Goal: Task Accomplishment & Management: Manage account settings

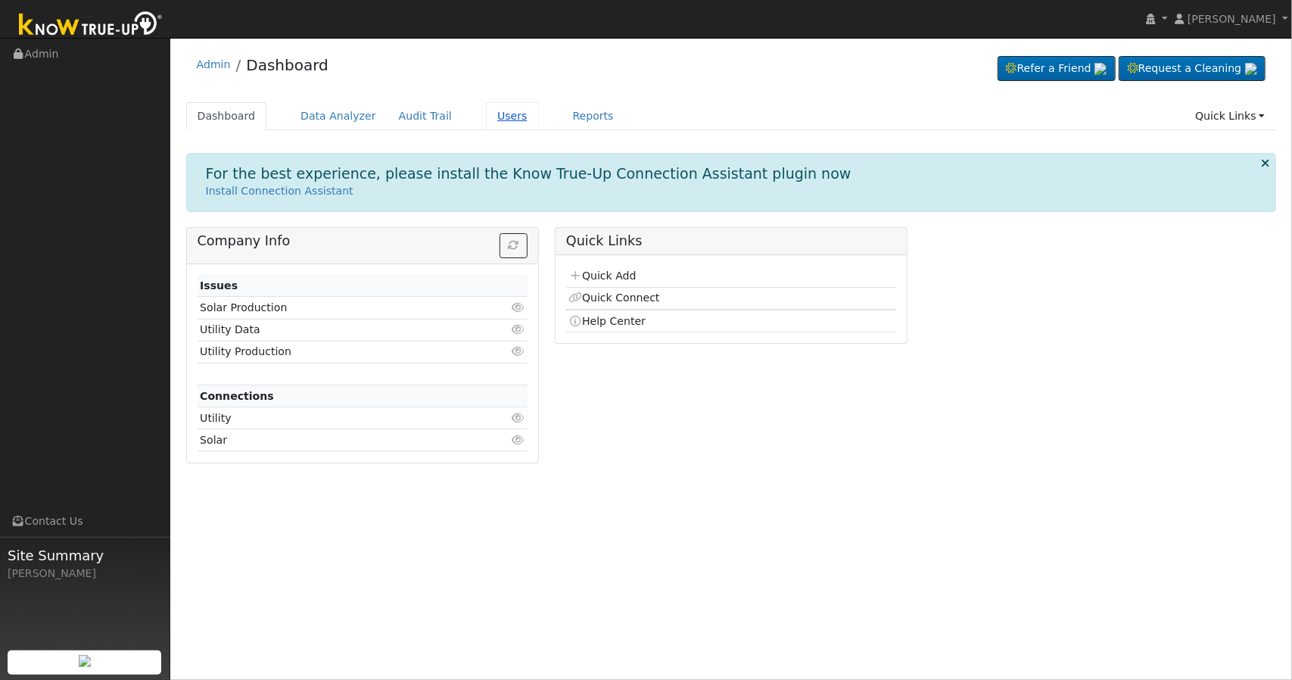
click at [486, 108] on link "Users" at bounding box center [512, 116] width 53 height 28
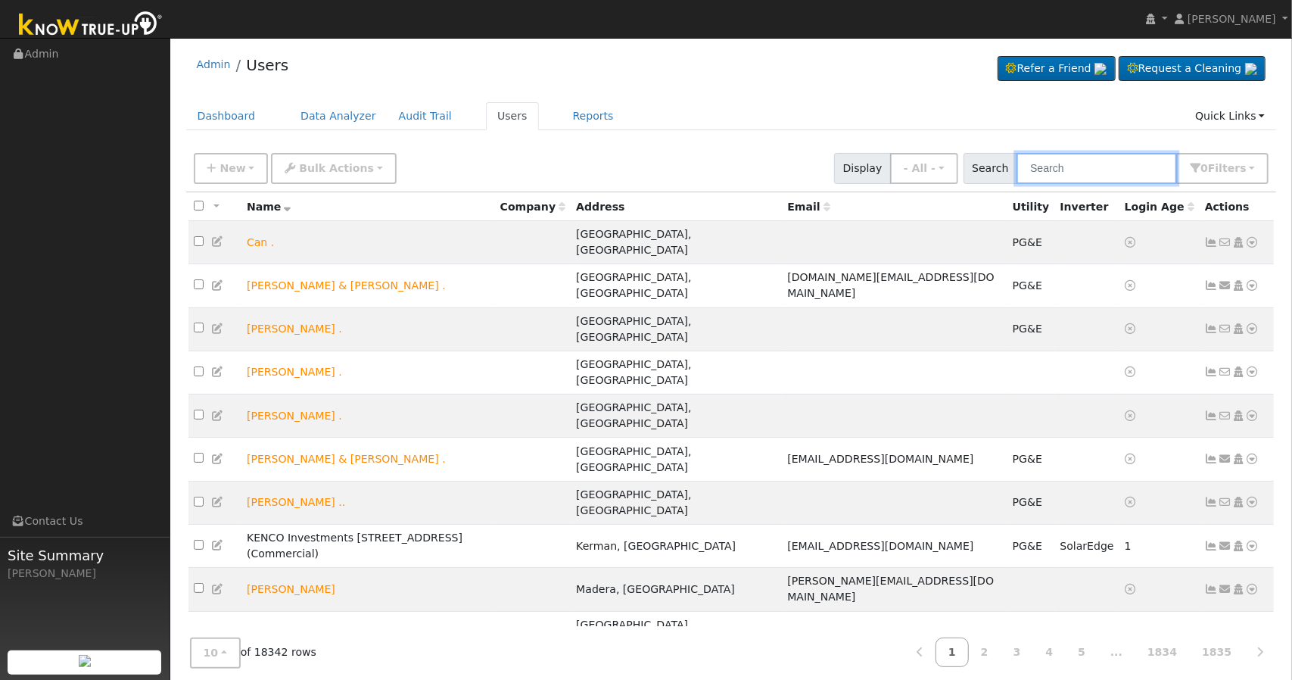
click at [1064, 166] on input "text" at bounding box center [1096, 168] width 160 height 31
paste input "Joseph Schey"
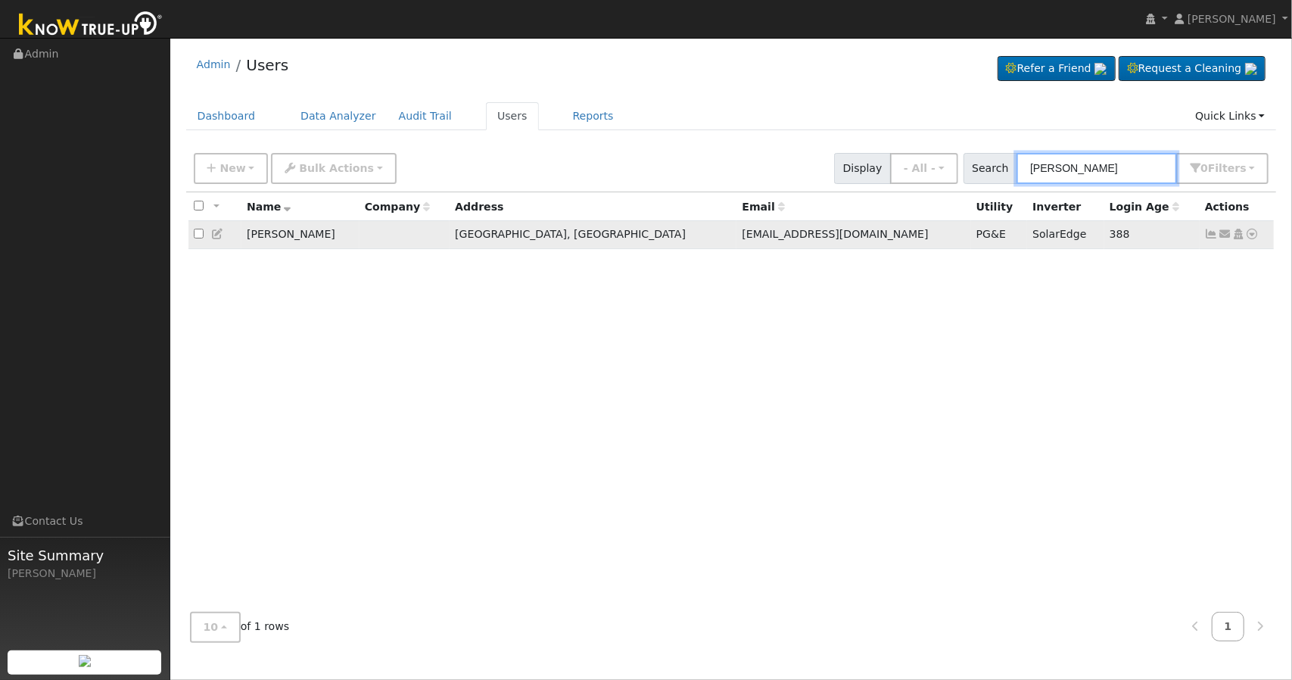
type input "Joseph Schey"
click at [304, 235] on td "Joseph Schey" at bounding box center [300, 235] width 118 height 28
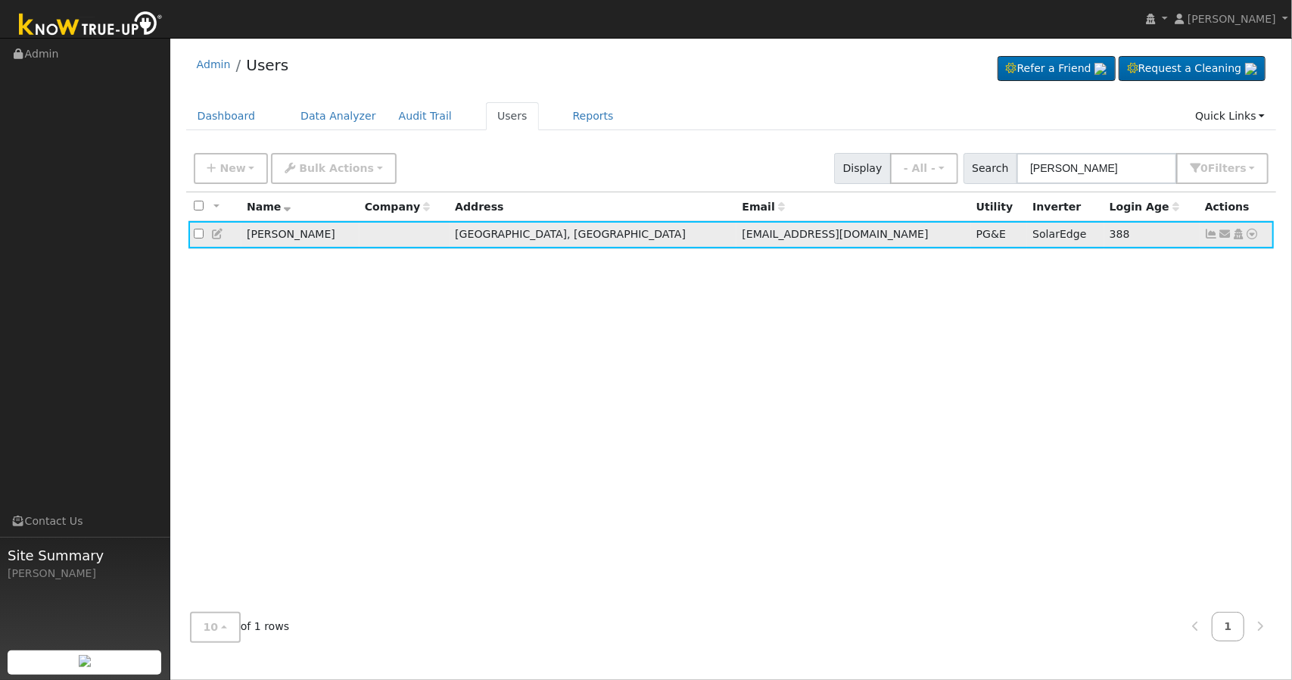
click at [331, 232] on td "Joseph Schey" at bounding box center [300, 235] width 118 height 28
click at [1217, 231] on icon at bounding box center [1212, 234] width 14 height 11
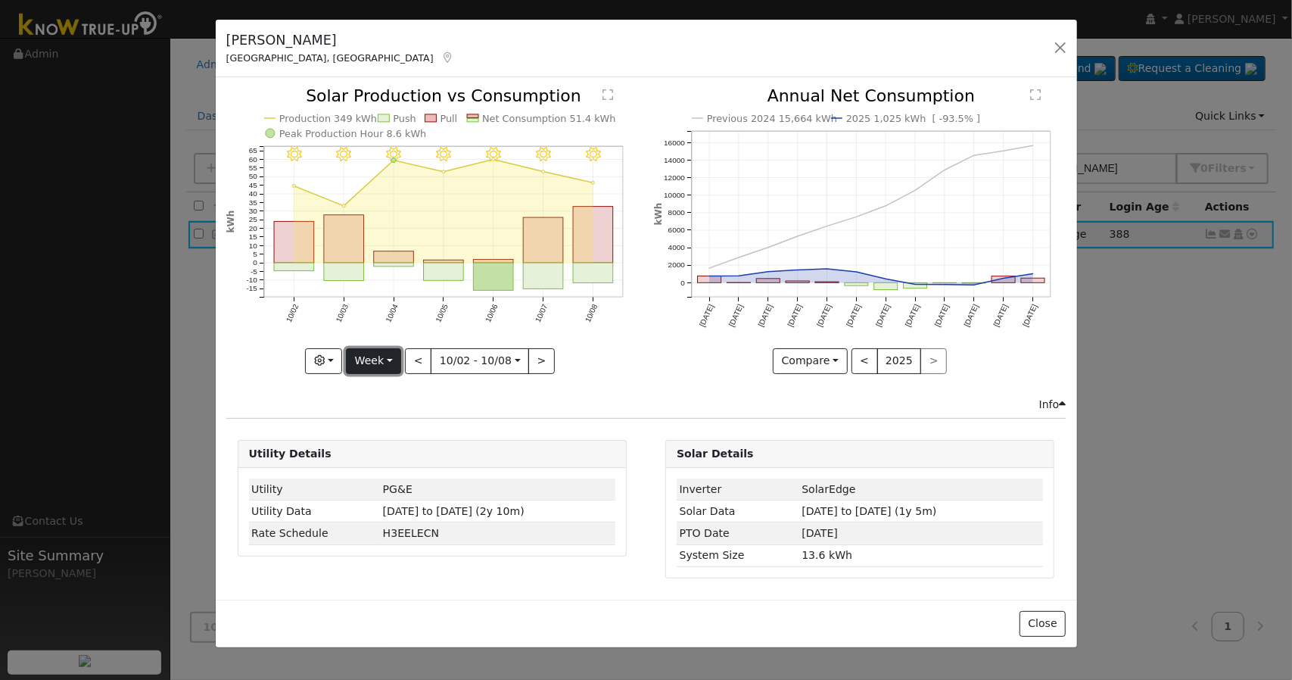
click at [387, 356] on button "Week" at bounding box center [373, 361] width 55 height 26
click at [381, 461] on link "Year" at bounding box center [399, 454] width 105 height 21
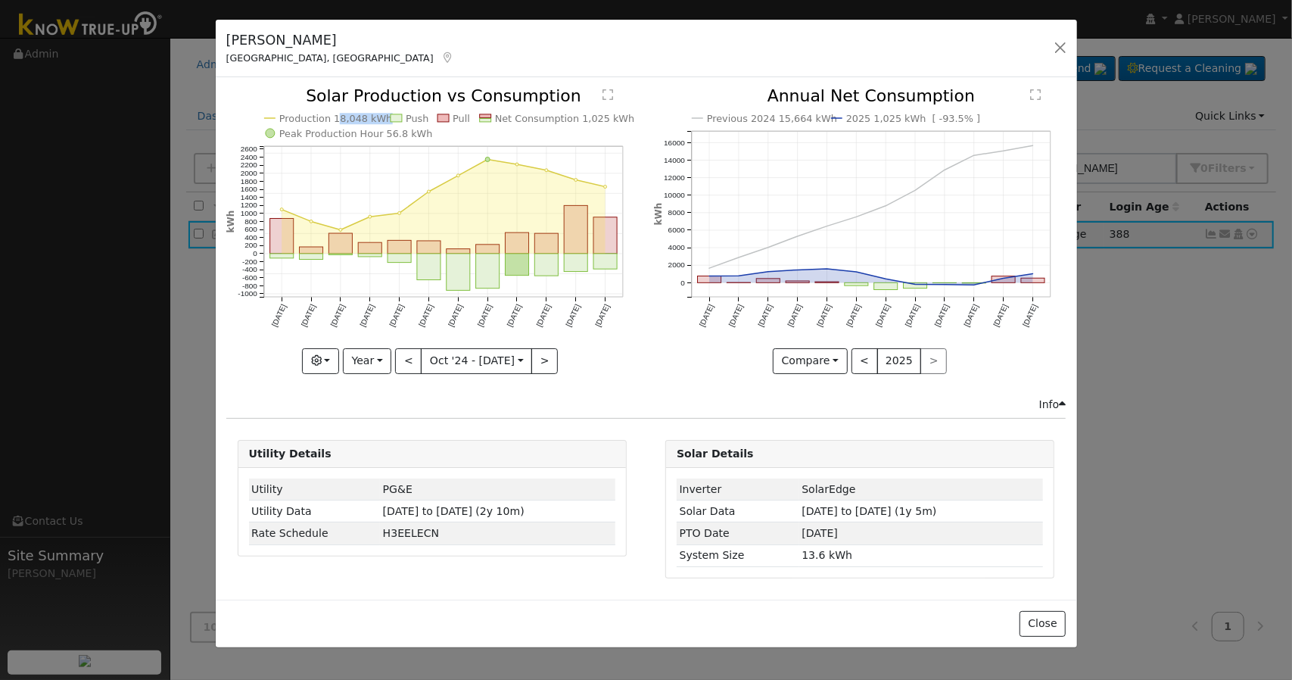
drag, startPoint x: 333, startPoint y: 113, endPoint x: 405, endPoint y: 108, distance: 72.0
click at [405, 108] on icon "Production 18,048 kWh Push Pull Net Consumption 1,025 kWh Peak Production Hour …" at bounding box center [432, 230] width 412 height 284
click at [374, 202] on icon "Production 18,048 kWh Push Pull Net Consumption 1,025 kWh Peak Production Hour …" at bounding box center [432, 230] width 412 height 284
click at [378, 357] on button "Year" at bounding box center [367, 361] width 48 height 26
click at [419, 362] on button "<" at bounding box center [408, 361] width 26 height 26
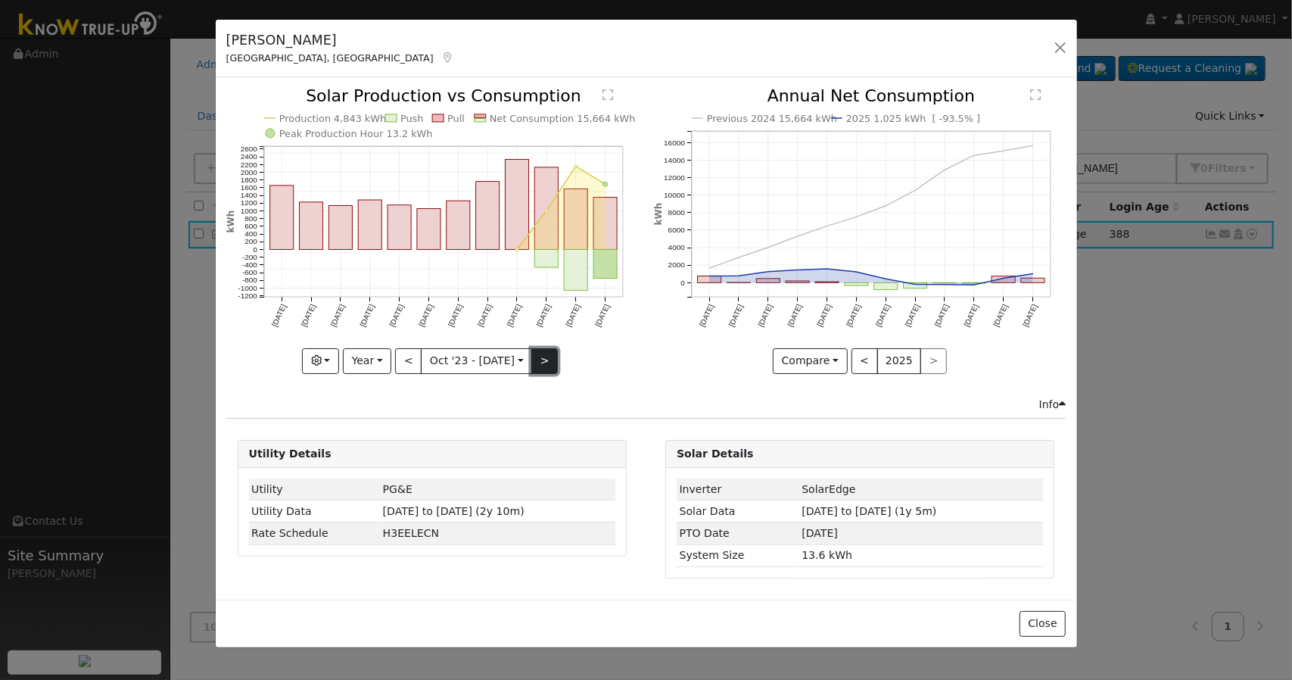
click at [540, 348] on button ">" at bounding box center [544, 361] width 26 height 26
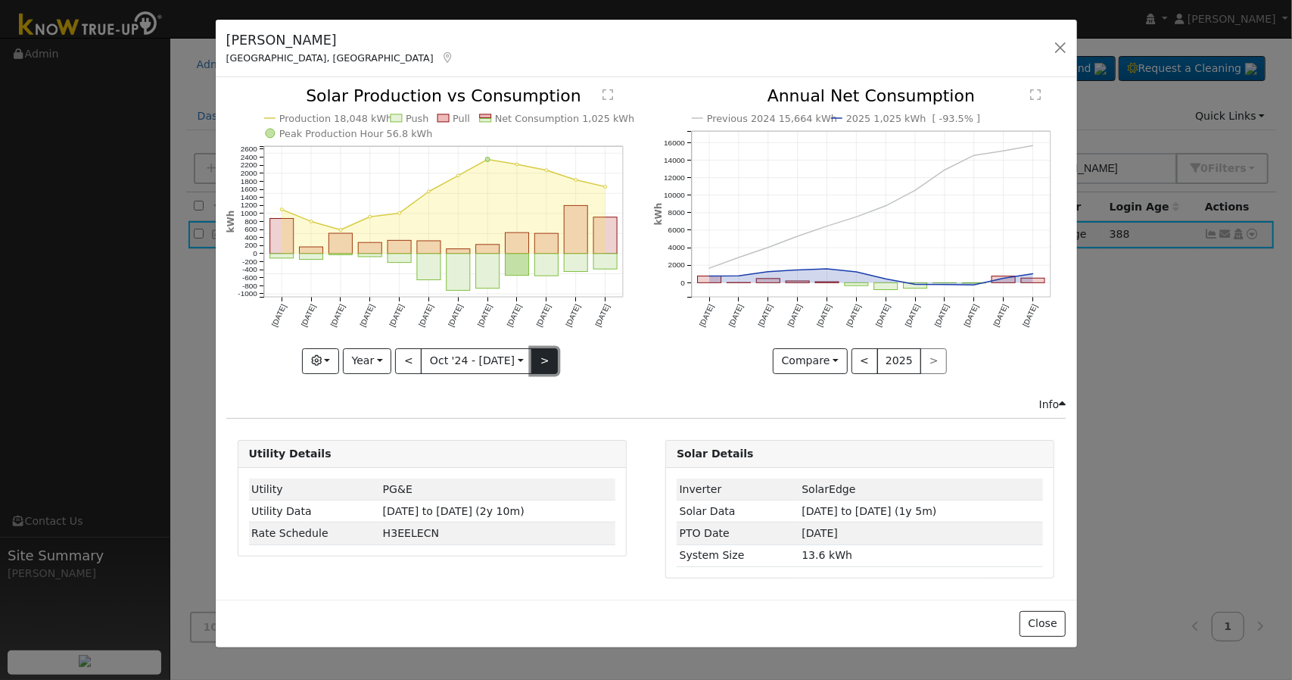
click at [540, 348] on button ">" at bounding box center [544, 361] width 26 height 26
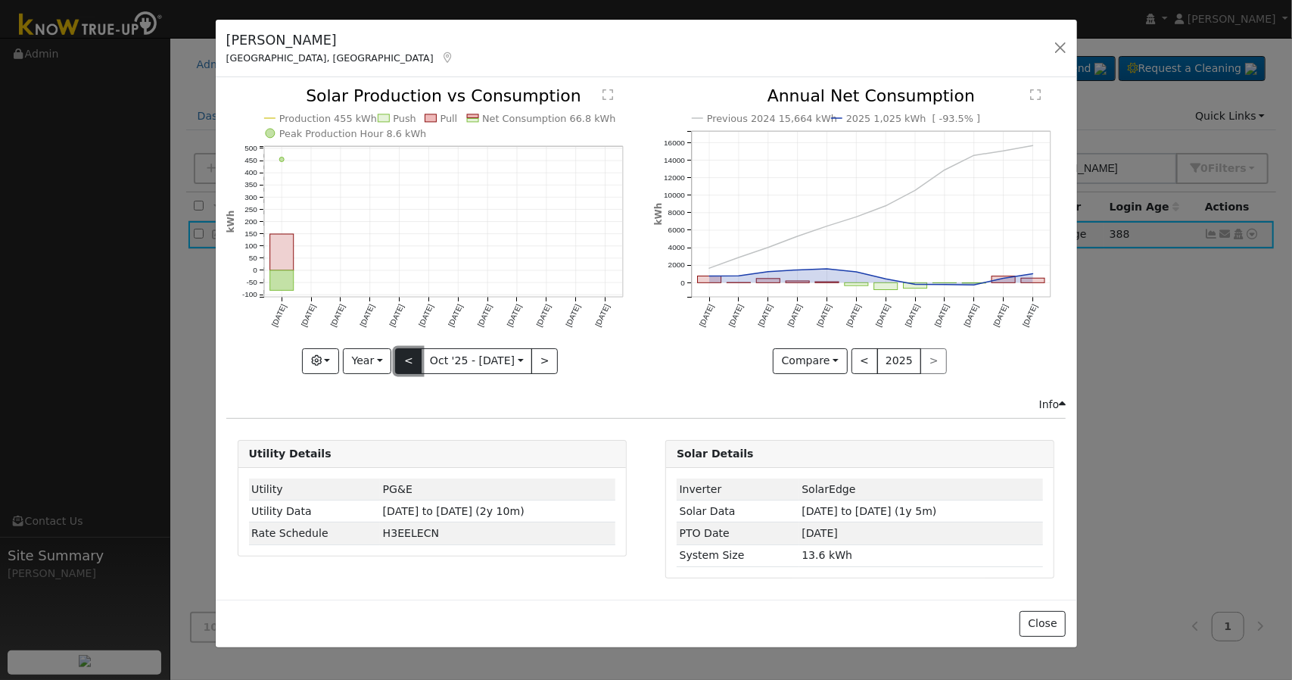
click at [415, 358] on button "<" at bounding box center [408, 361] width 26 height 26
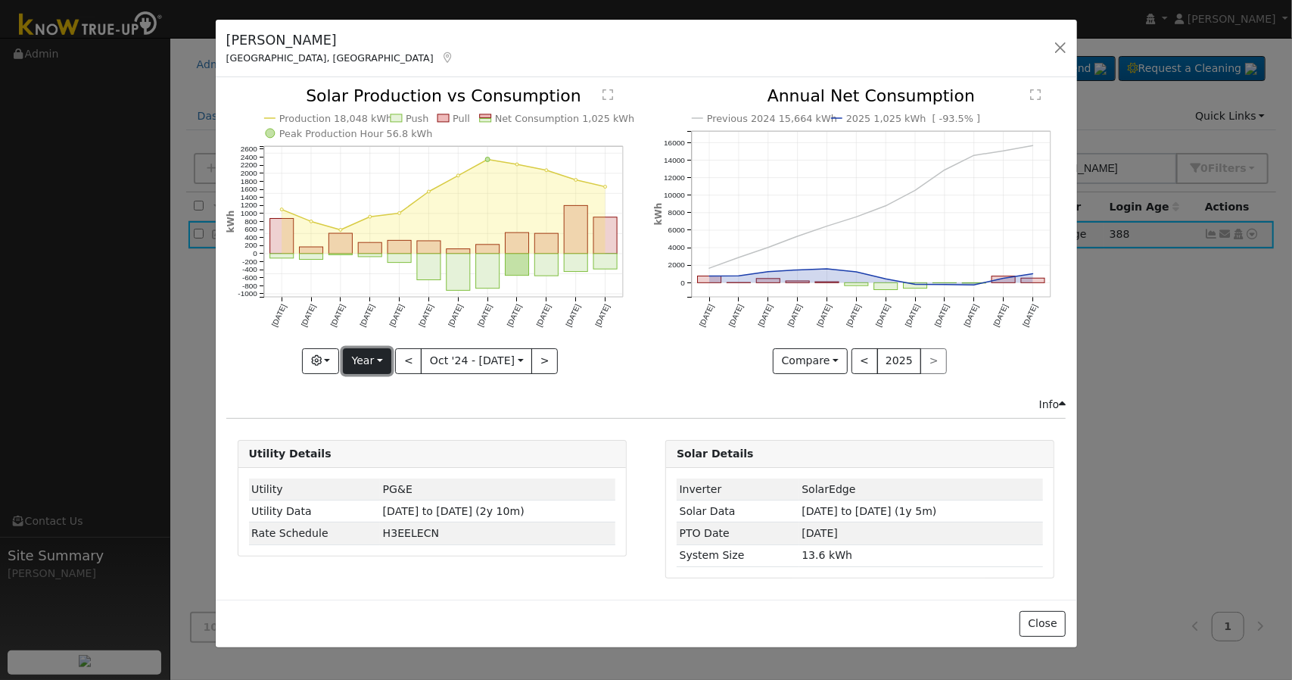
click at [389, 362] on button "Year" at bounding box center [367, 361] width 48 height 26
click at [384, 412] on link "Week" at bounding box center [396, 412] width 105 height 21
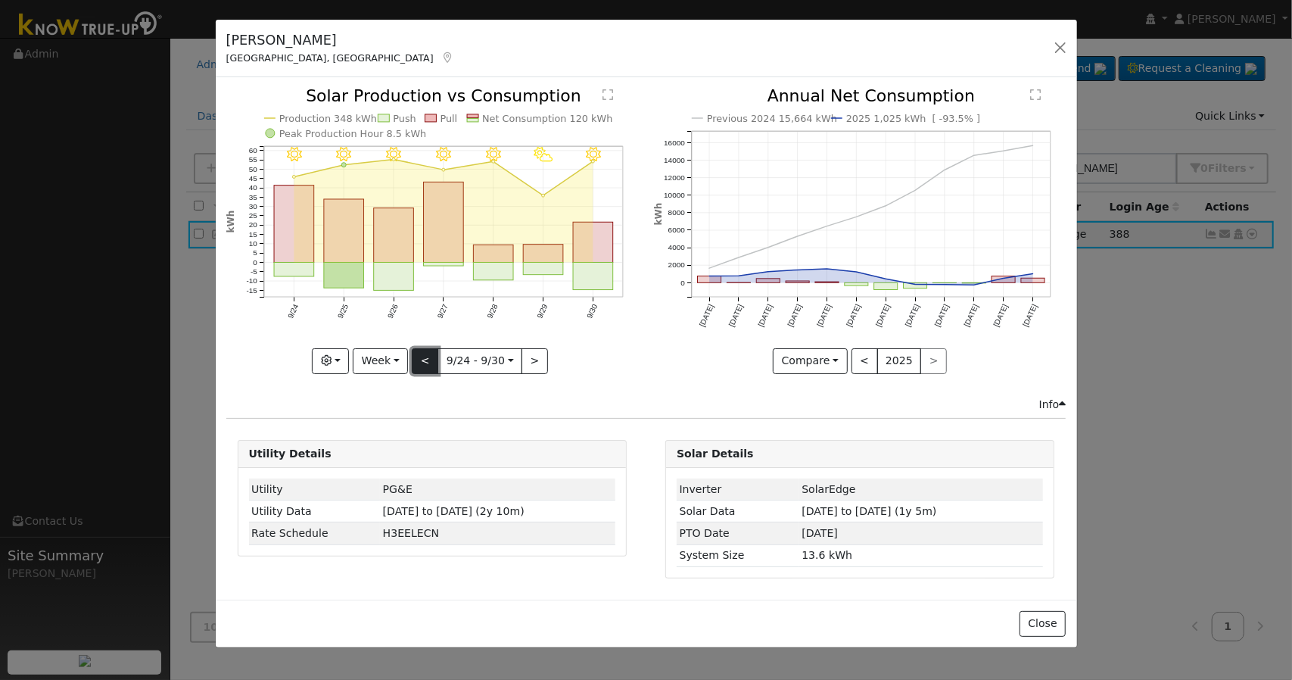
click at [430, 371] on button "<" at bounding box center [425, 361] width 26 height 26
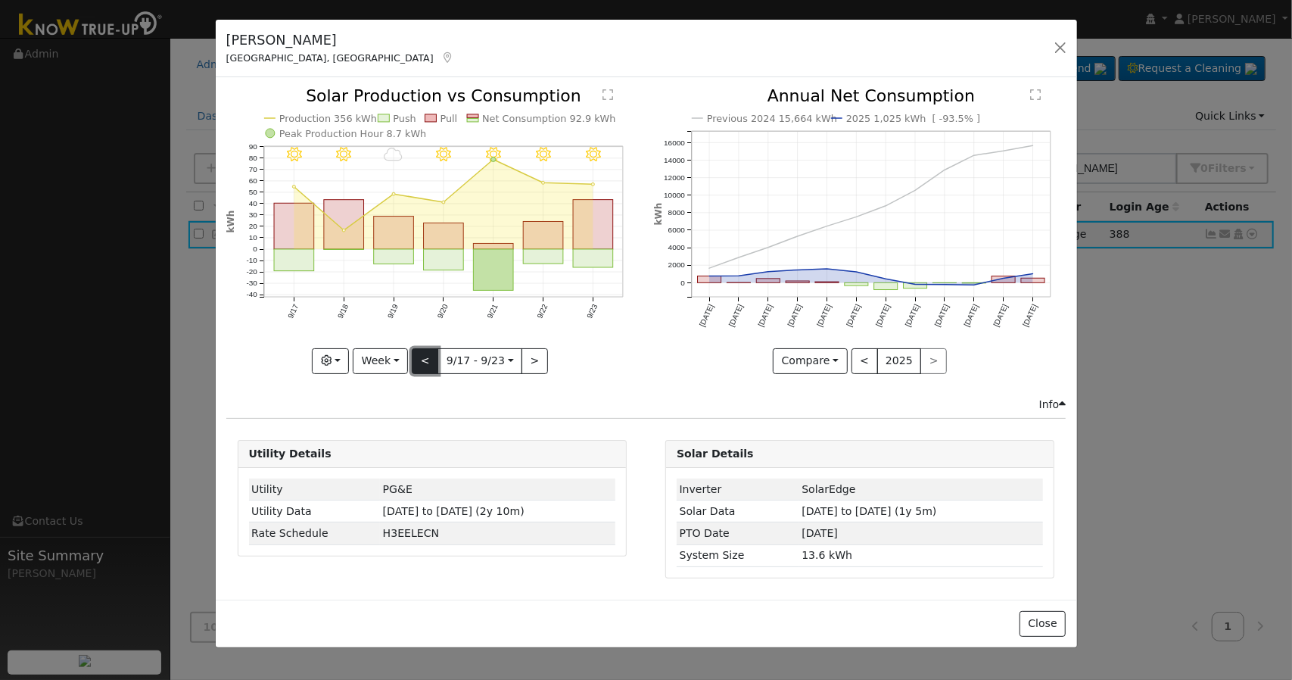
click at [430, 371] on button "<" at bounding box center [425, 361] width 26 height 26
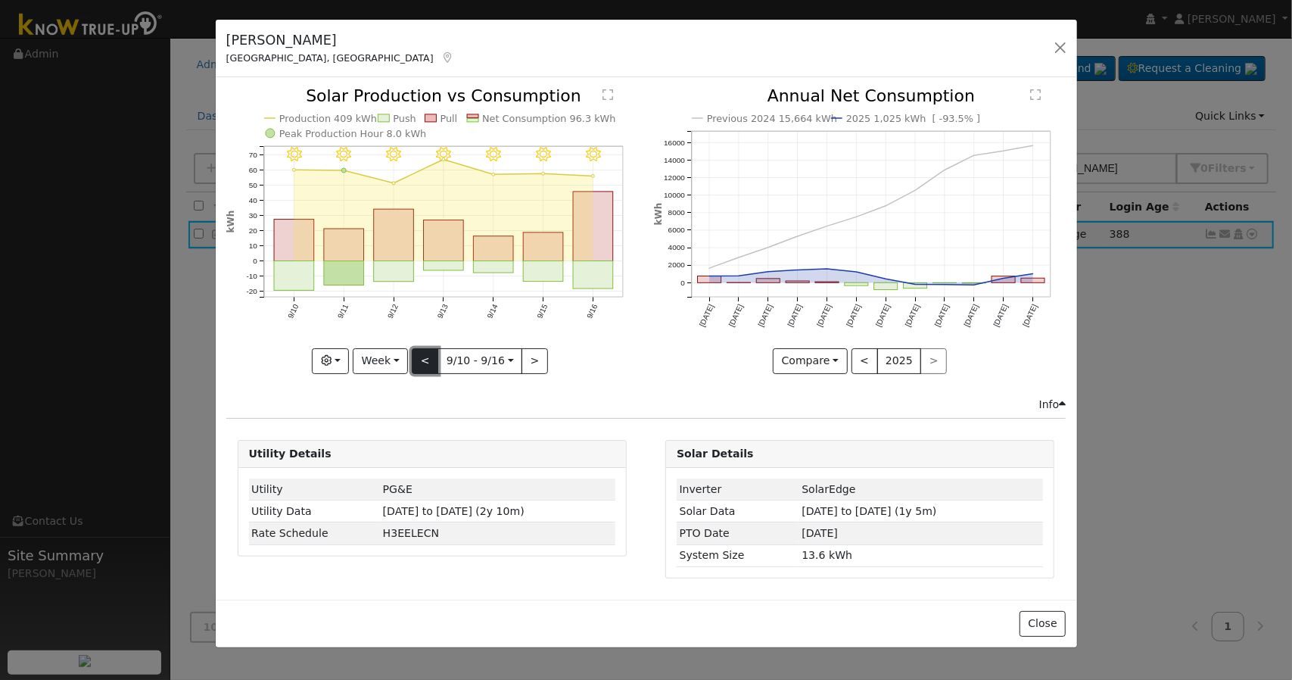
click at [430, 371] on button "<" at bounding box center [425, 361] width 26 height 26
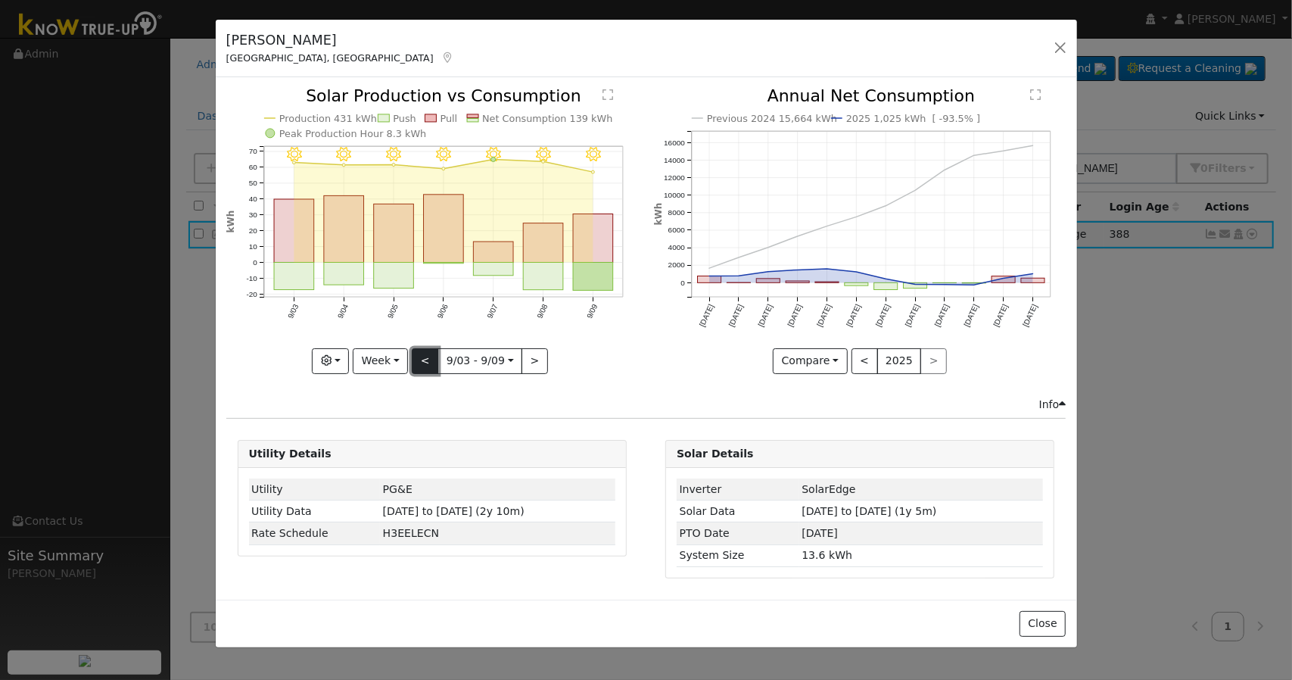
click at [430, 371] on button "<" at bounding box center [425, 361] width 26 height 26
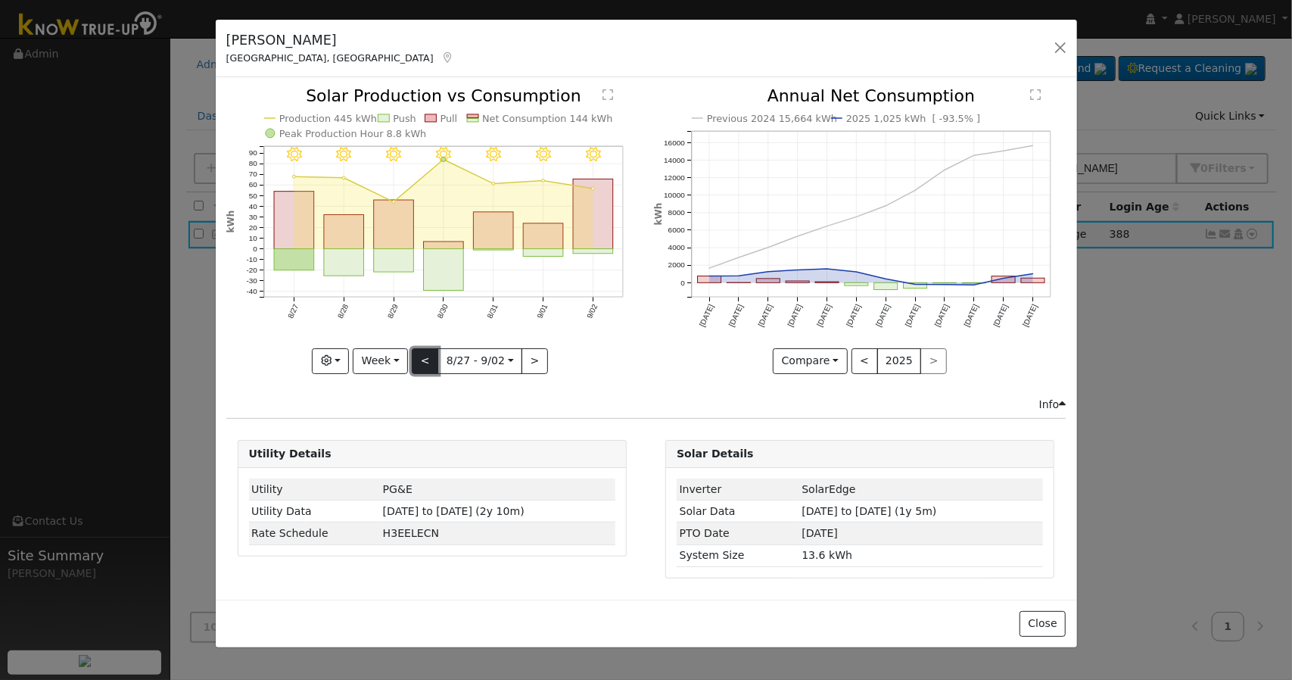
click at [430, 371] on button "<" at bounding box center [425, 361] width 26 height 26
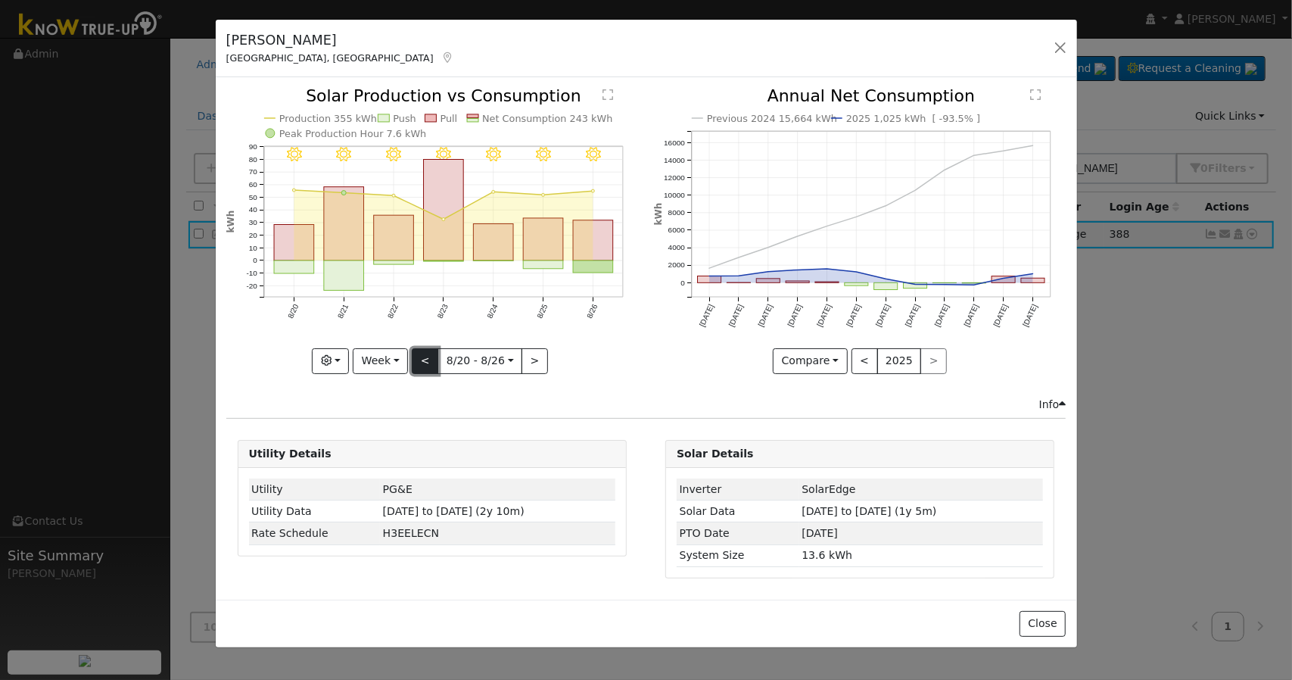
click at [430, 371] on button "<" at bounding box center [425, 361] width 26 height 26
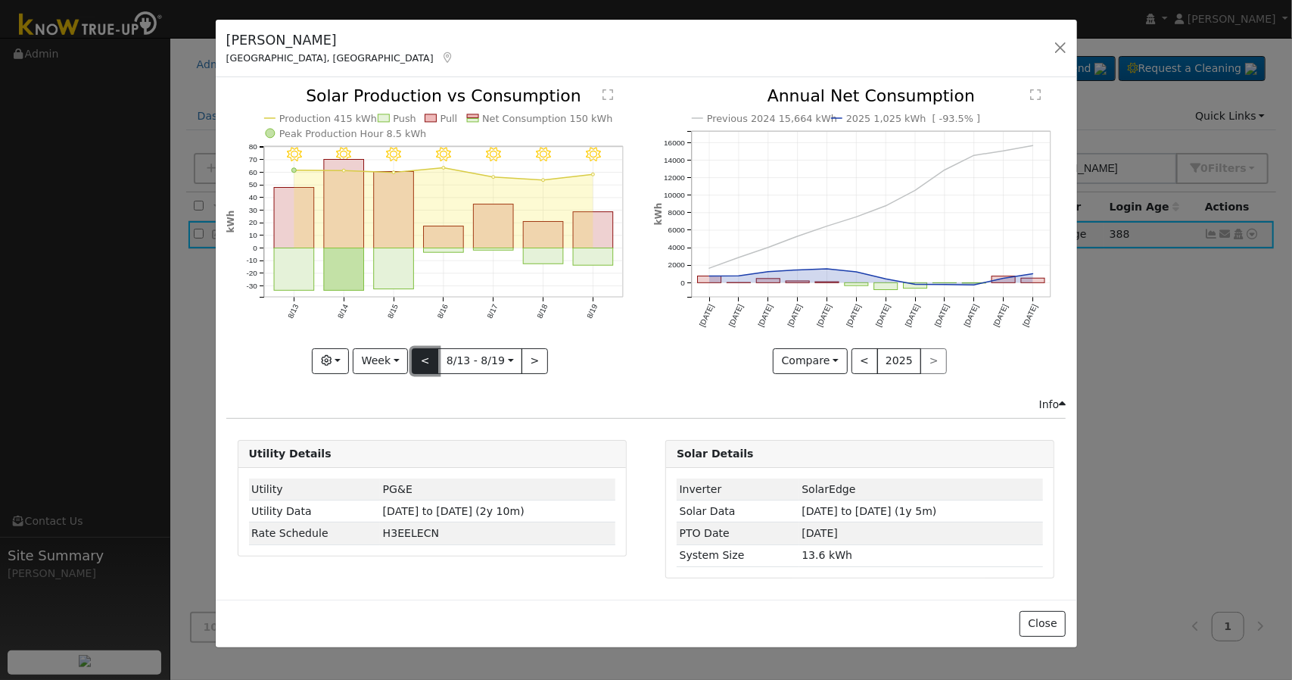
click at [430, 371] on button "<" at bounding box center [425, 361] width 26 height 26
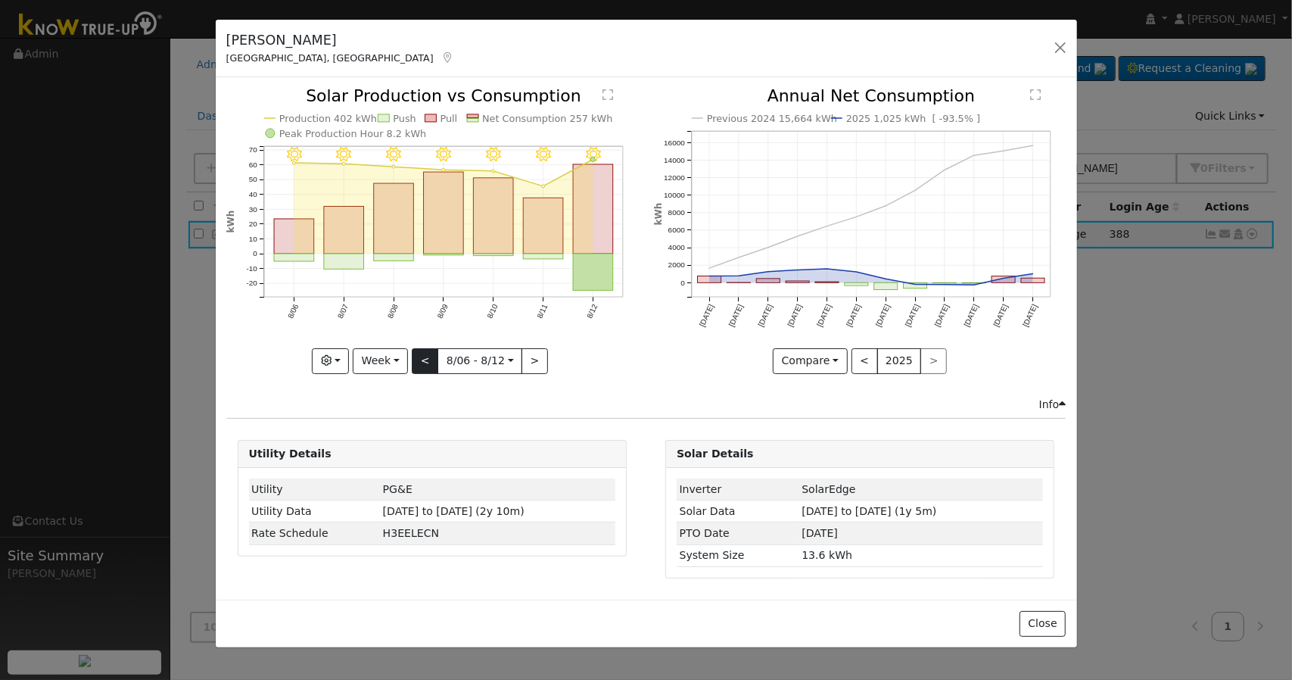
click at [430, 371] on div "8/12 - Clear 8/11 - Clear 8/10 - Clear 8/09 - Clear 8/08 - Clear 8/07 - Clear 8…" at bounding box center [432, 230] width 412 height 285
click at [521, 362] on button ">" at bounding box center [534, 361] width 26 height 26
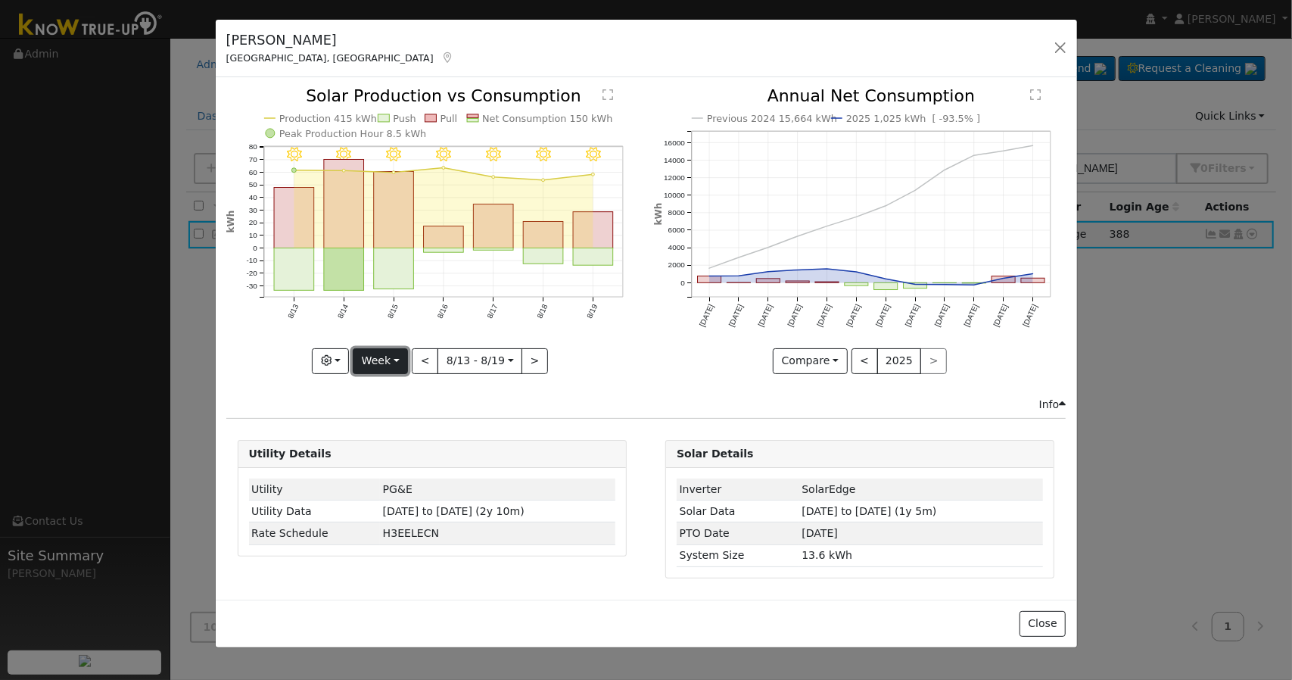
click at [389, 362] on button "Week" at bounding box center [380, 361] width 55 height 26
drag, startPoint x: 397, startPoint y: 440, endPoint x: 401, endPoint y: 448, distance: 9.5
click at [401, 448] on ul "Day Week Month Year Custom" at bounding box center [406, 434] width 107 height 119
click at [397, 372] on button "Week" at bounding box center [380, 361] width 55 height 26
click at [416, 450] on link "Year" at bounding box center [405, 454] width 105 height 21
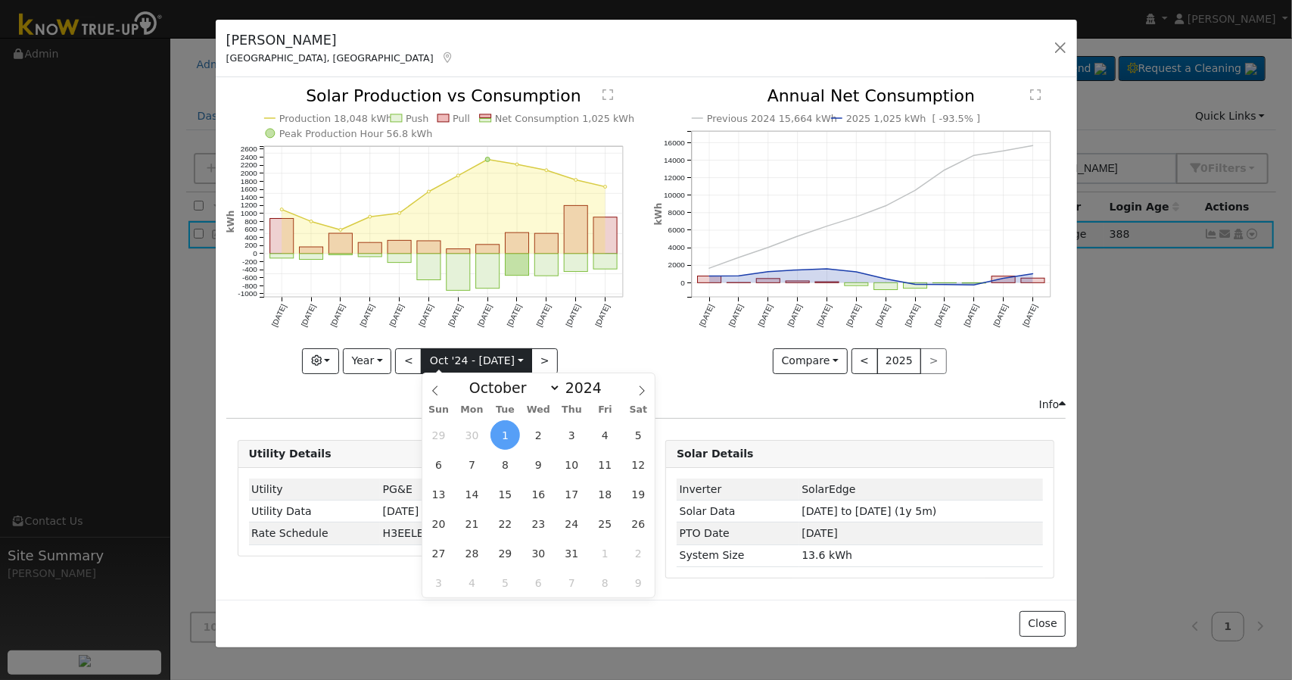
click at [422, 354] on input "2024-10-01" at bounding box center [476, 361] width 110 height 24
click at [571, 345] on icon "Production 18,048 kWh Push Pull Net Consumption 1,025 kWh Peak Production Hour …" at bounding box center [432, 230] width 412 height 284
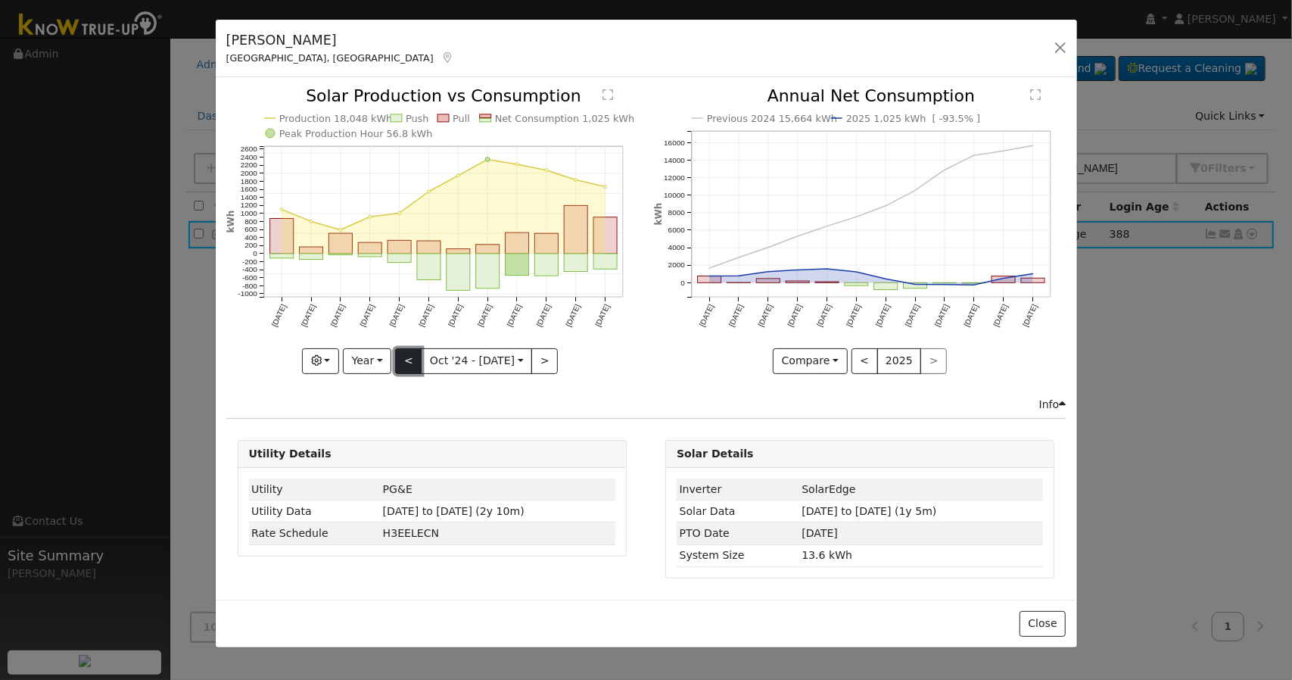
click at [409, 356] on button "<" at bounding box center [408, 361] width 26 height 26
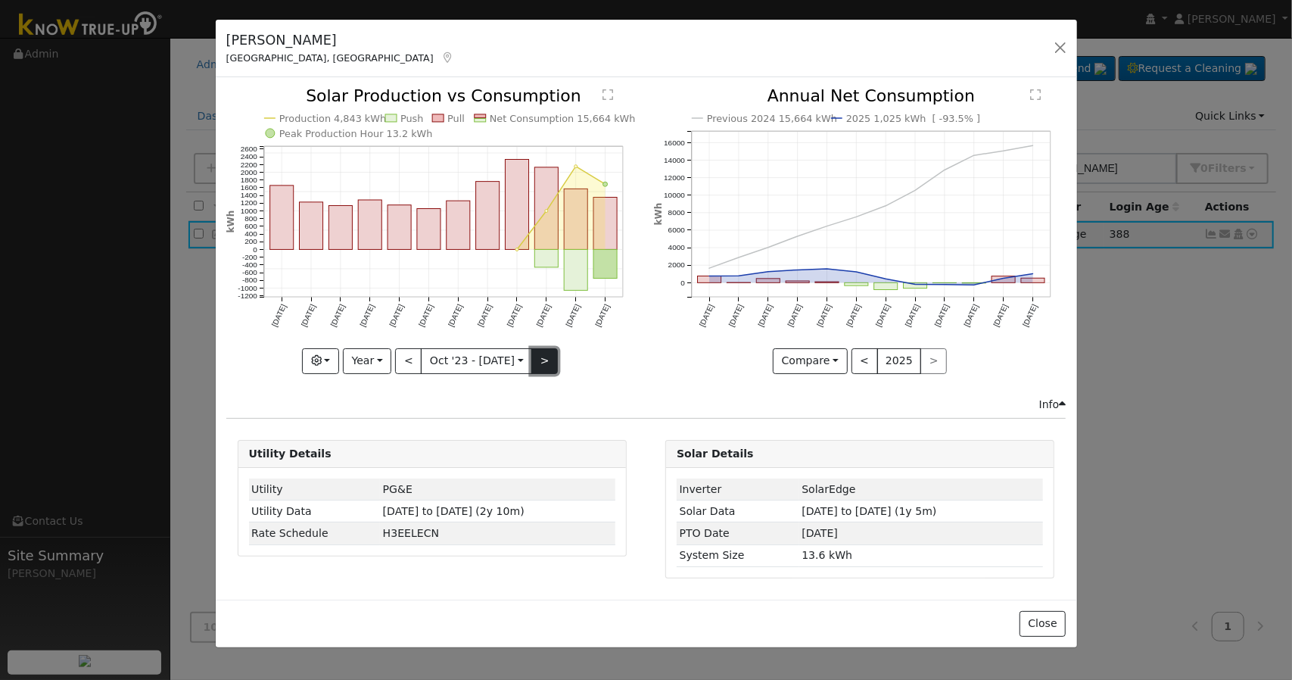
click at [535, 354] on button ">" at bounding box center [544, 361] width 26 height 26
type input "2024-10-01"
type input "2024"
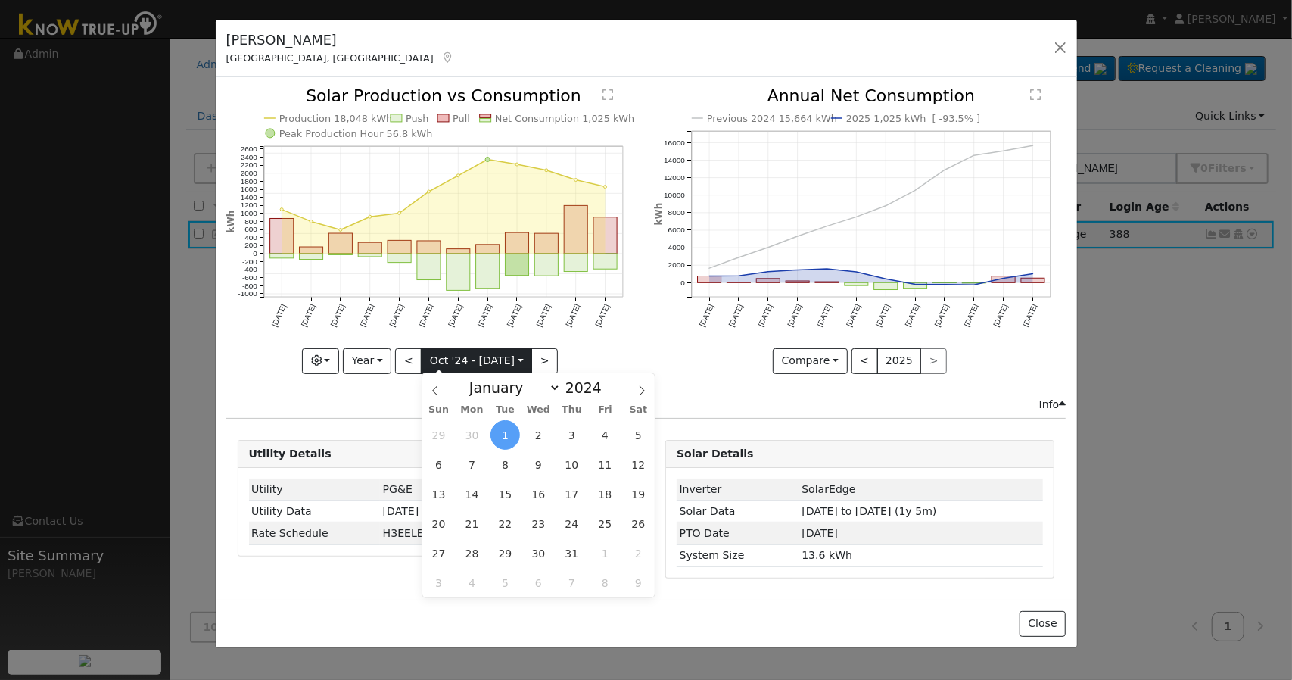
click at [522, 362] on input "2024-10-01" at bounding box center [476, 361] width 110 height 24
click at [517, 364] on input "2024-10-01" at bounding box center [476, 361] width 110 height 24
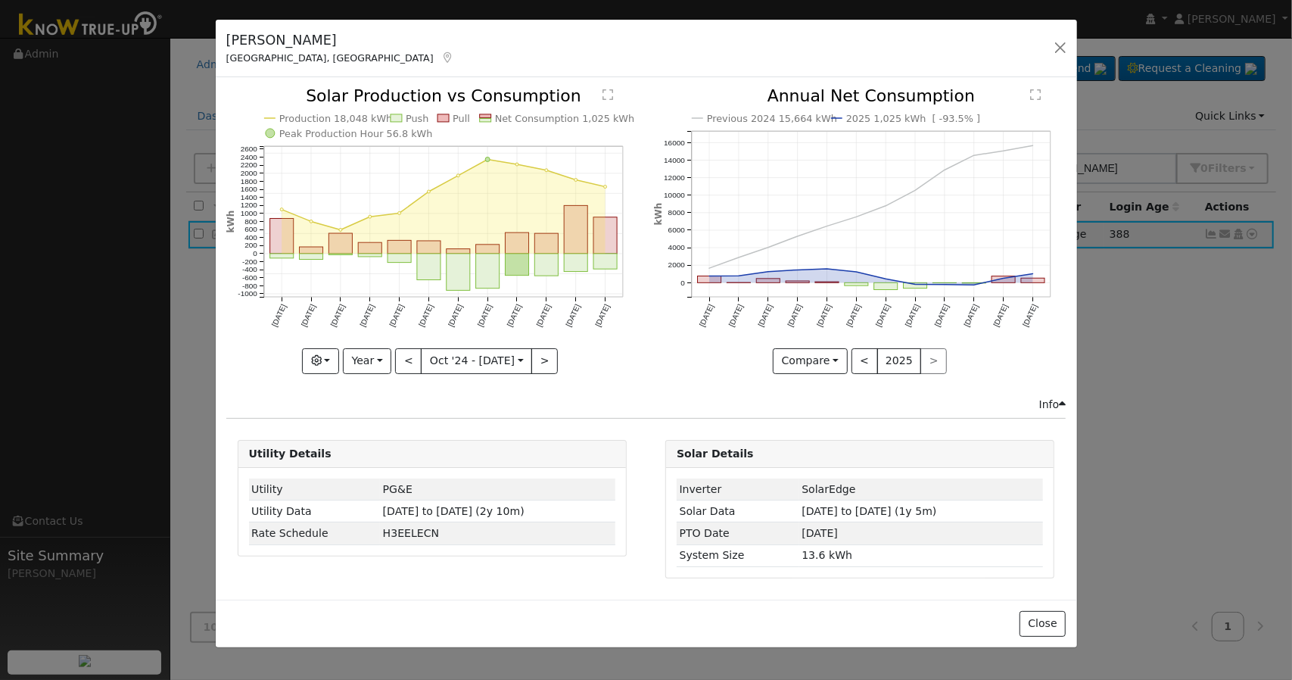
click at [628, 343] on icon "Production 18,048 kWh Push Pull Net Consumption 1,025 kWh Peak Production Hour …" at bounding box center [432, 230] width 412 height 284
